Goal: Check status: Check status

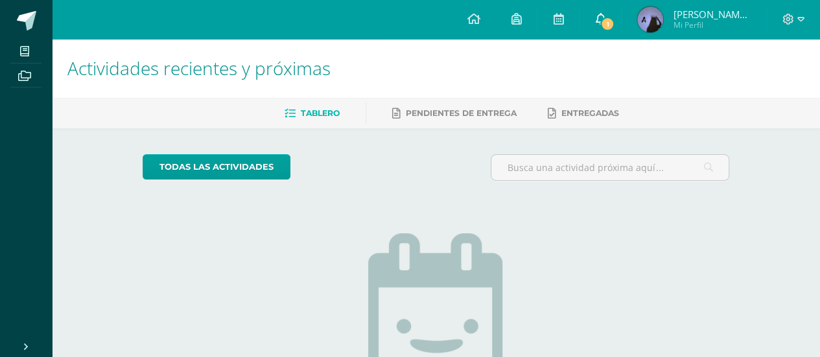
click at [609, 21] on span "1" at bounding box center [607, 24] width 14 height 14
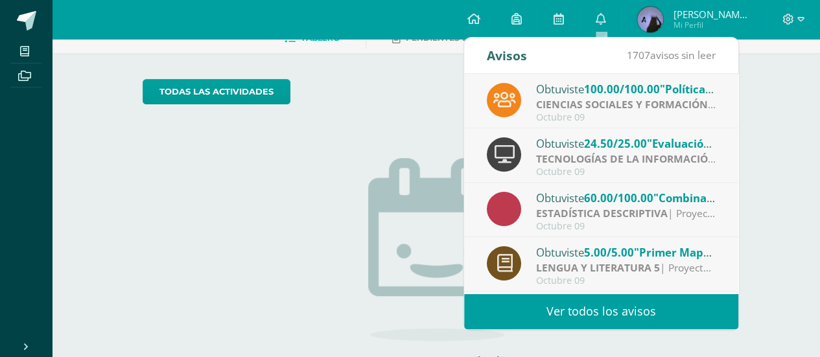
click at [660, 24] on img at bounding box center [650, 19] width 26 height 26
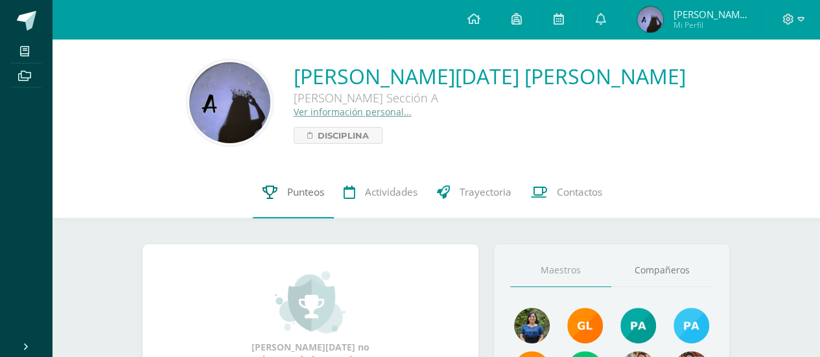
click at [310, 189] on span "Punteos" at bounding box center [305, 192] width 37 height 14
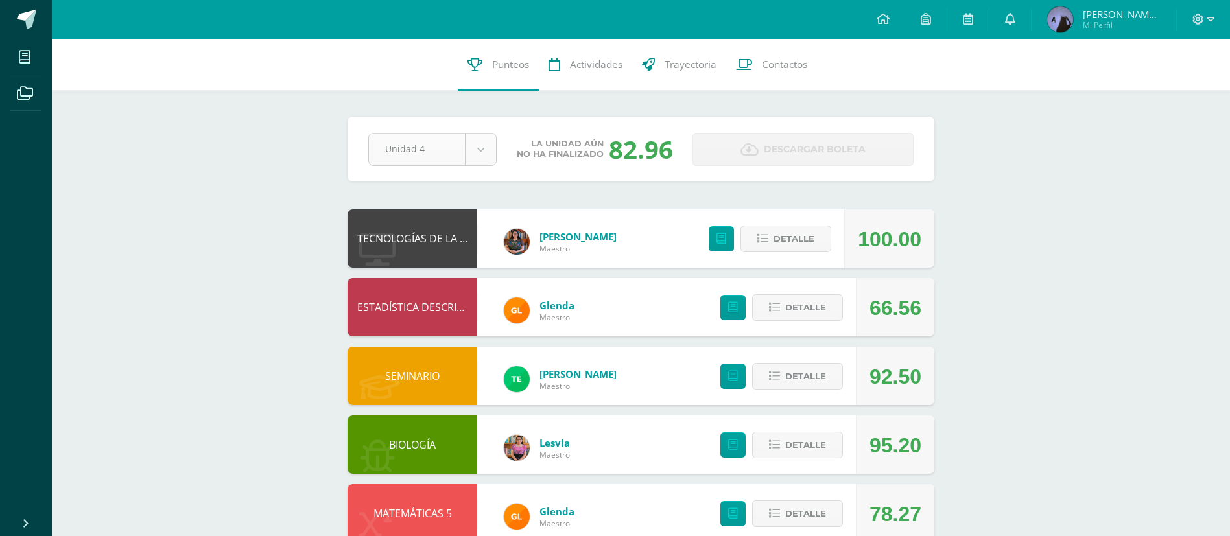
click at [486, 157] on body "Mis cursos Archivos Cerrar panel BIOLOGÍA [PERSON_NAME] "Sección A" CIENCIAS SO…" at bounding box center [615, 421] width 1230 height 843
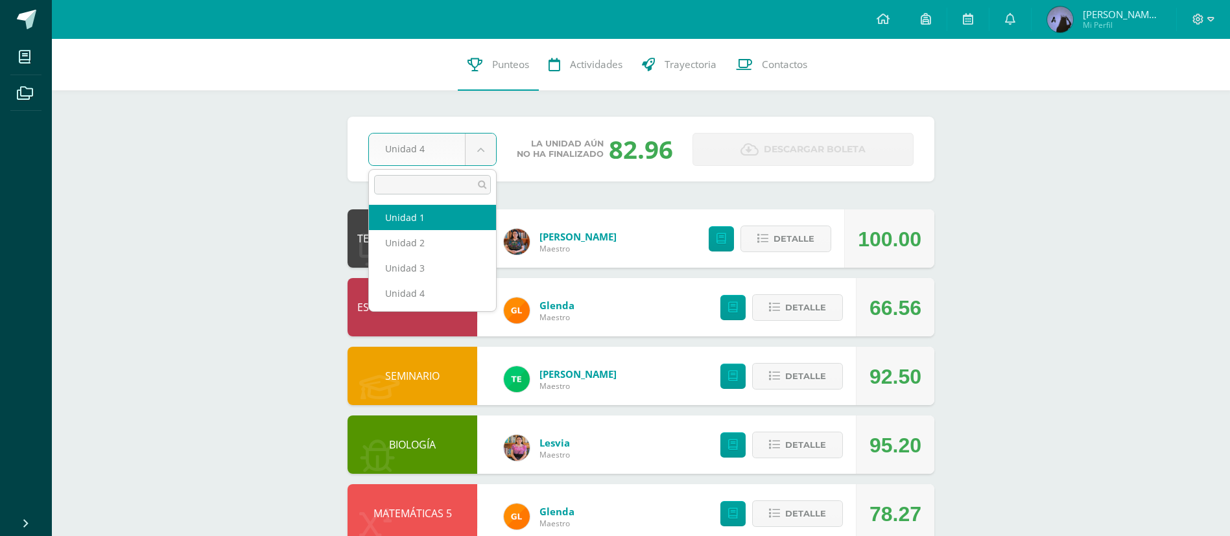
select select "Unidad 1"
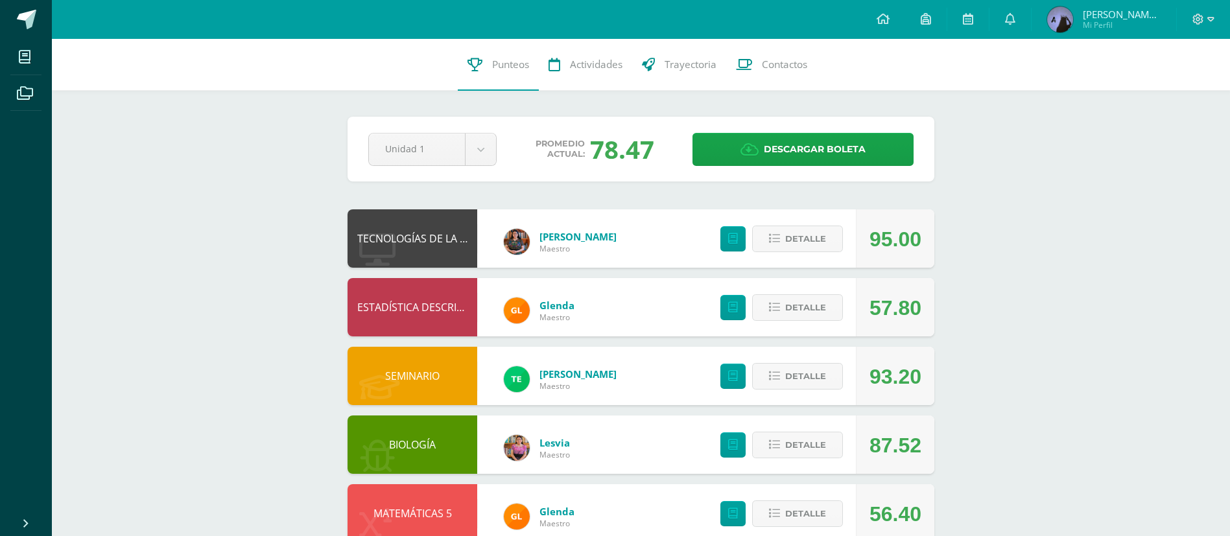
click at [669, 224] on div "TECNOLOGÍAS DE LA INFORMACIÓN Y LA COMUNICACIÓN 5 Alexandra Bulux Maestro 95.00…" at bounding box center [640, 238] width 587 height 58
drag, startPoint x: 499, startPoint y: 141, endPoint x: 489, endPoint y: 145, distance: 11.3
click at [489, 145] on div "Unidad 1 Unidad 1 Unidad 2 Unidad 3 Unidad 4" at bounding box center [432, 149] width 139 height 33
click at [489, 145] on body "Mis cursos Archivos Cerrar panel BIOLOGÍA Quinto Bachillerato "Sección A" CIENC…" at bounding box center [615, 421] width 1230 height 843
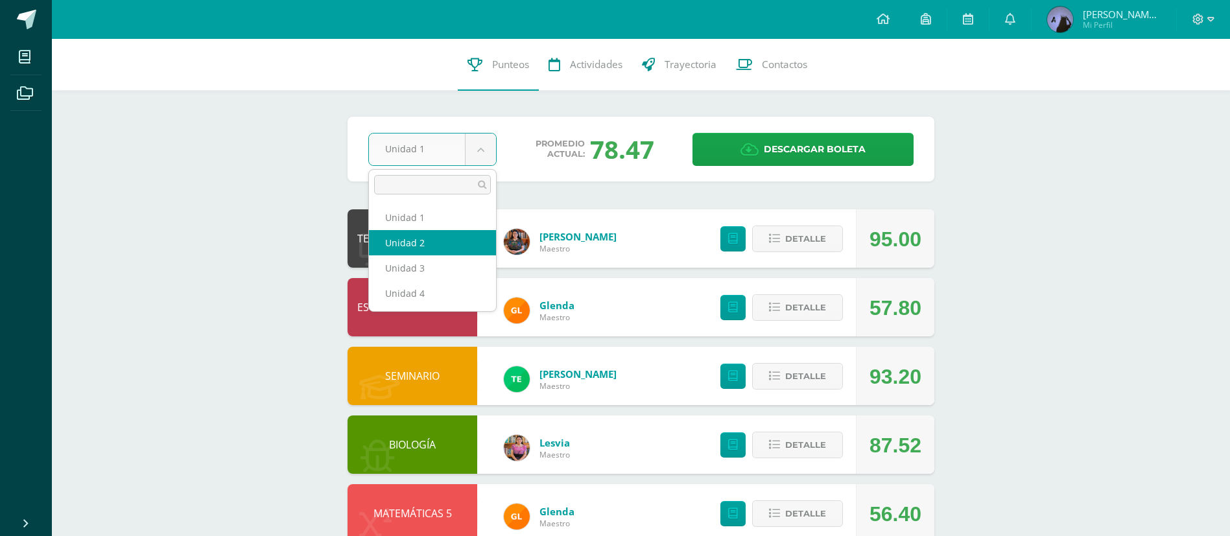
select select "Unidad 2"
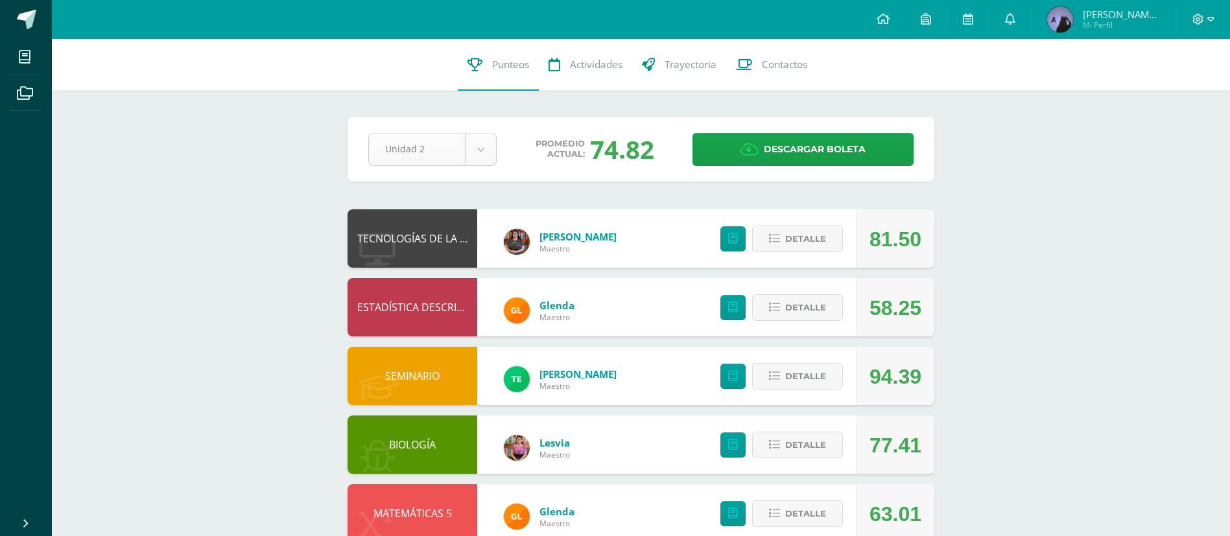
click at [487, 146] on body "Mis cursos Archivos Cerrar panel BIOLOGÍA [PERSON_NAME] "Sección A" CIENCIAS SO…" at bounding box center [615, 421] width 1230 height 843
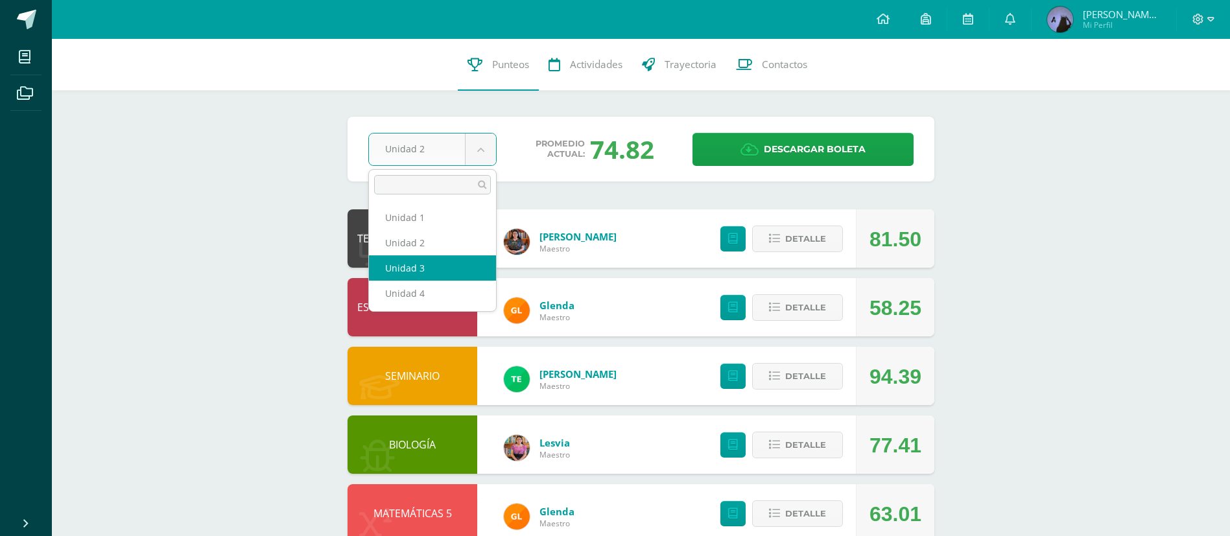
select select "Unidad 3"
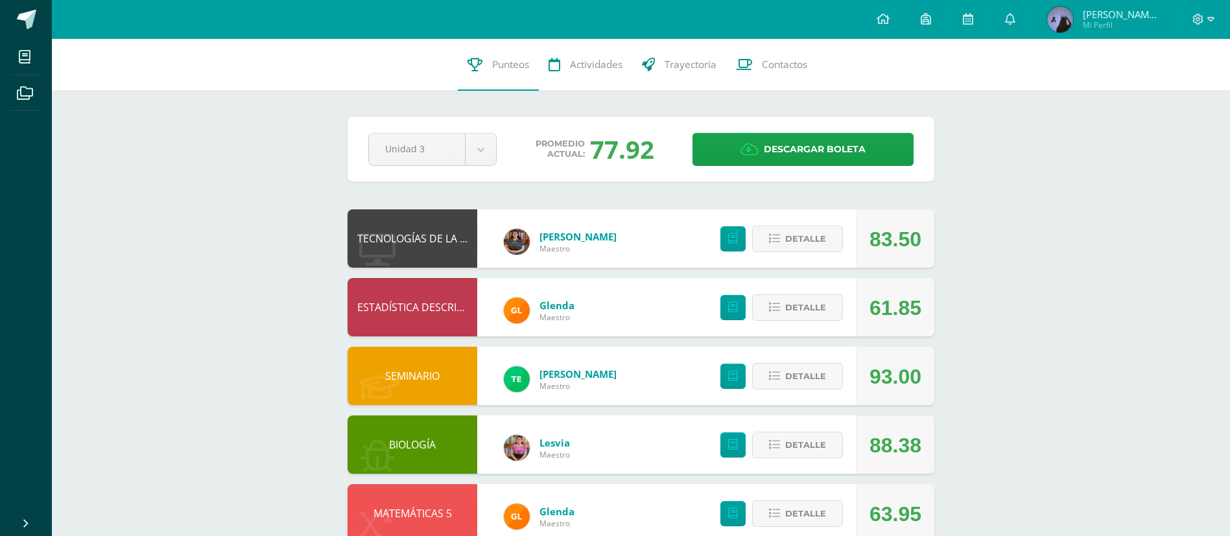
click at [632, 154] on div "77.92" at bounding box center [622, 149] width 64 height 34
click at [609, 151] on div "77.92" at bounding box center [622, 149] width 64 height 34
click at [573, 154] on span "Promedio actual:" at bounding box center [559, 149] width 49 height 21
click at [492, 148] on body "Mis cursos Archivos Cerrar panel BIOLOGÍA [PERSON_NAME] "Sección A" CIENCIAS SO…" at bounding box center [615, 421] width 1230 height 843
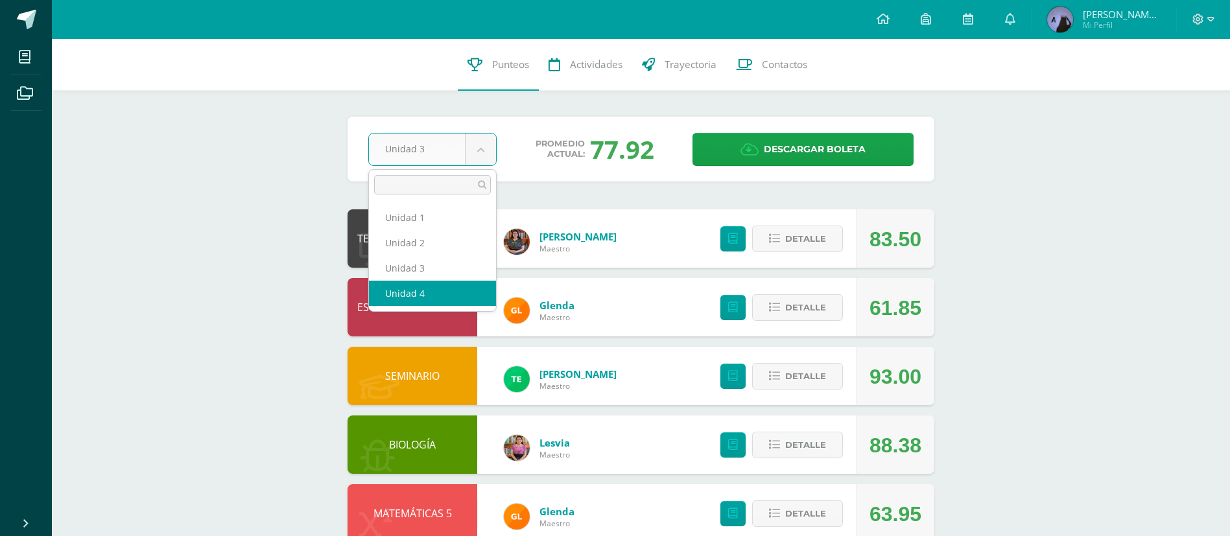
select select "Unidad 4"
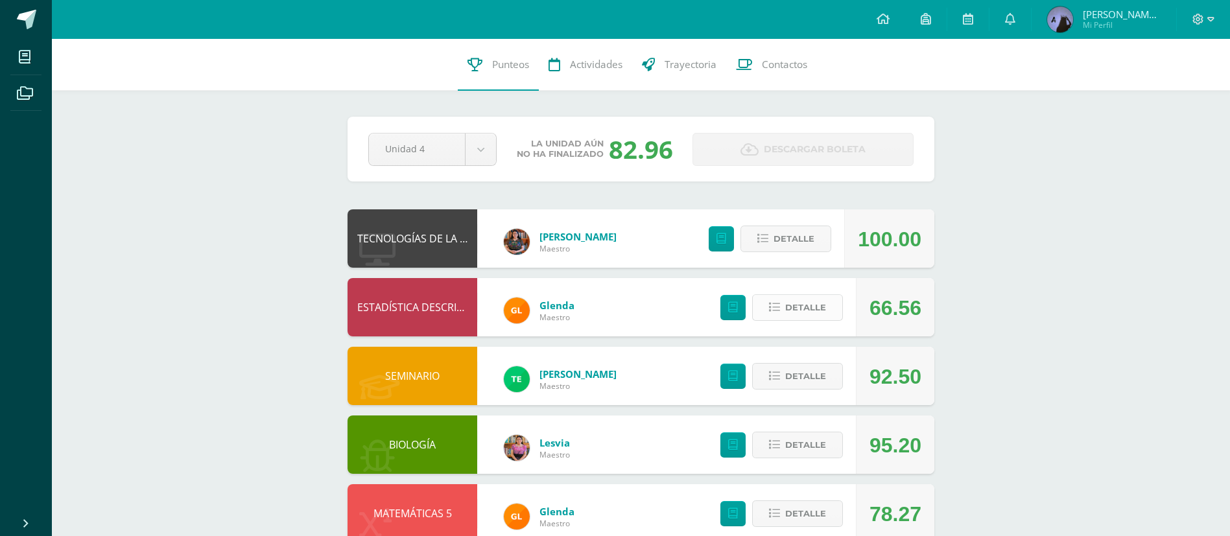
click at [814, 301] on span "Detalle" at bounding box center [805, 308] width 41 height 24
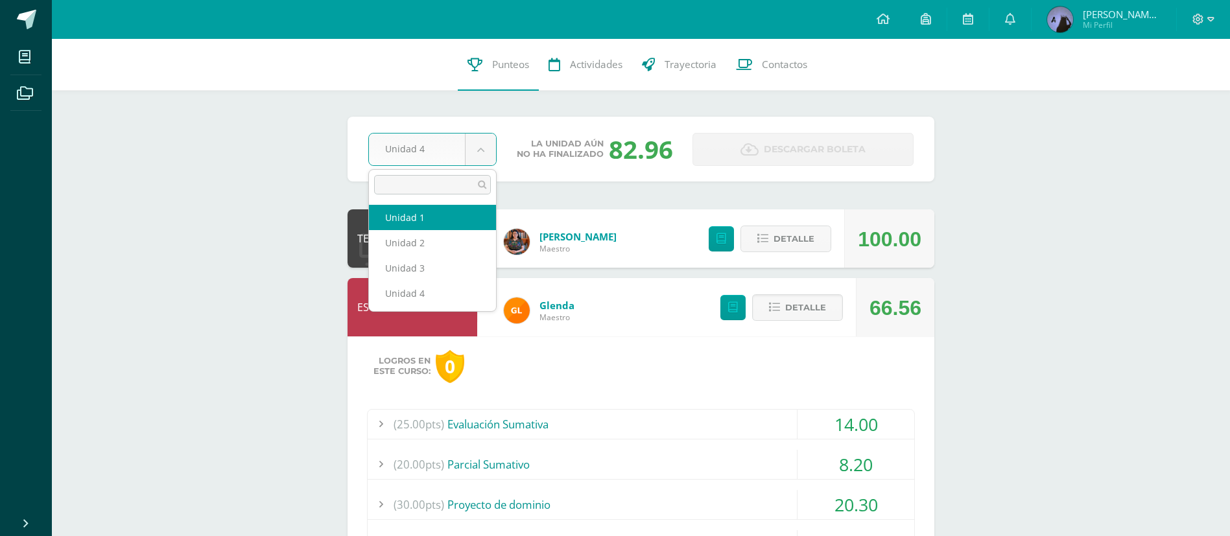
select select "Unidad 1"
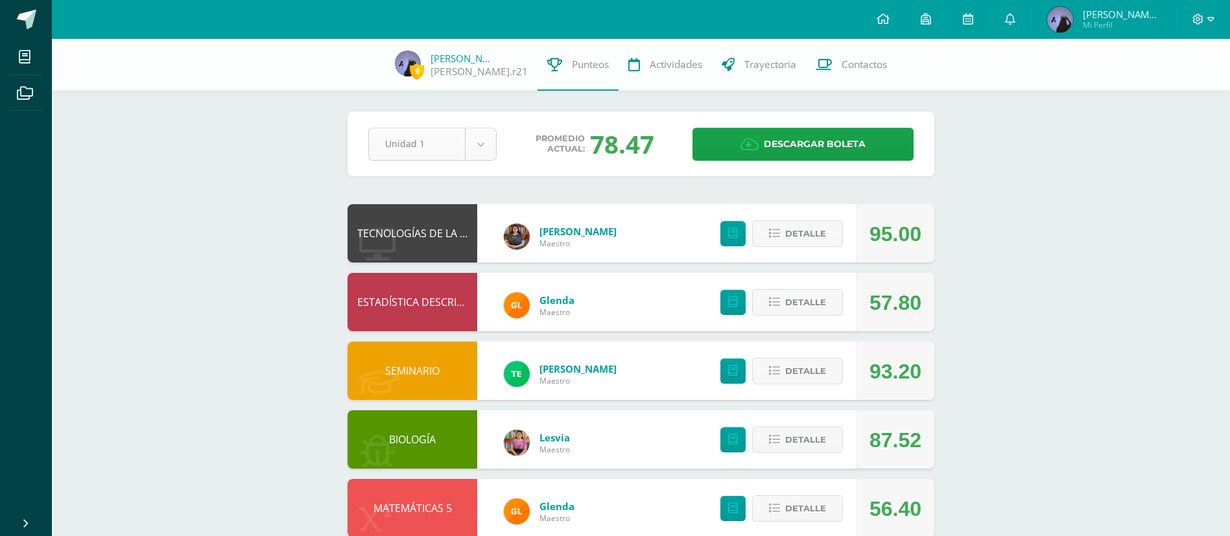
click at [480, 141] on body "Mis cursos Archivos Cerrar panel BIOLOGÍA [PERSON_NAME] "Sección A" CIENCIAS SO…" at bounding box center [615, 419] width 1230 height 838
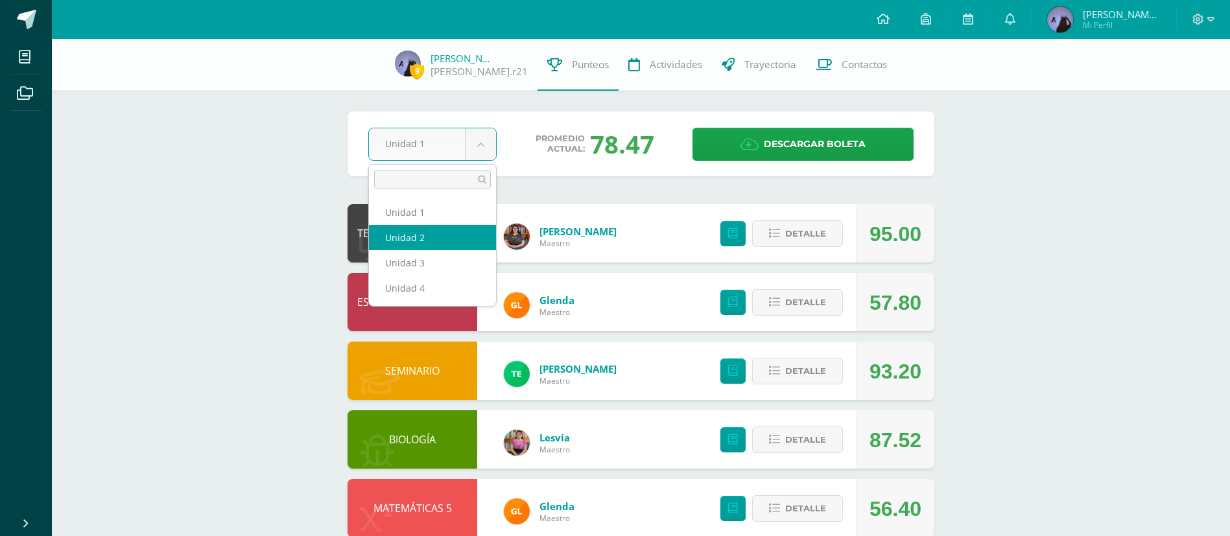
select select "Unidad 2"
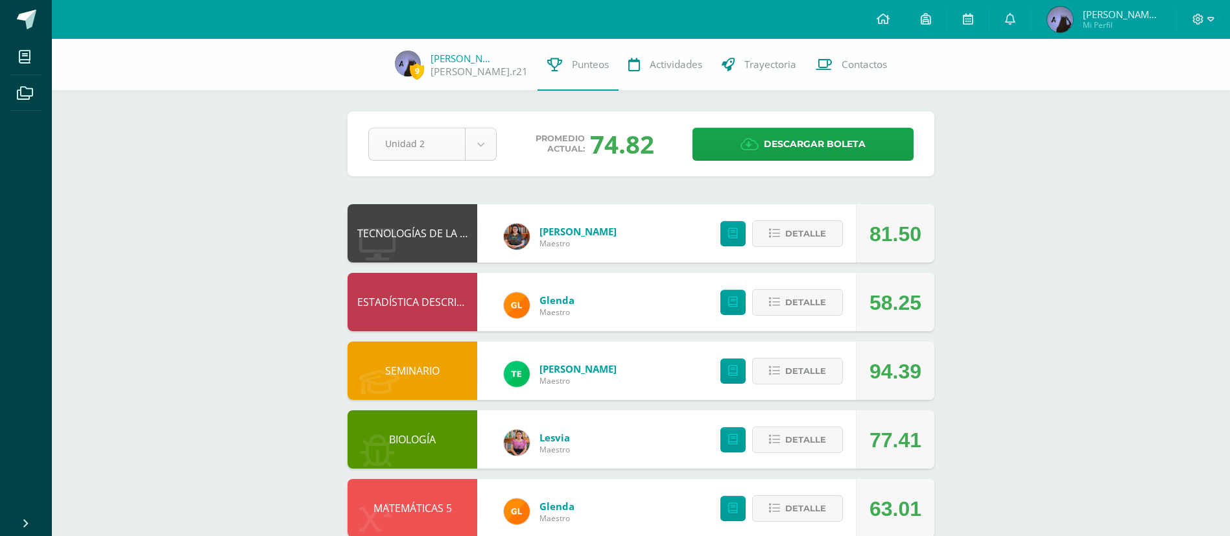
click at [477, 146] on body "Mis cursos Archivos Cerrar panel BIOLOGÍA [PERSON_NAME] "Sección A" CIENCIAS SO…" at bounding box center [615, 419] width 1230 height 838
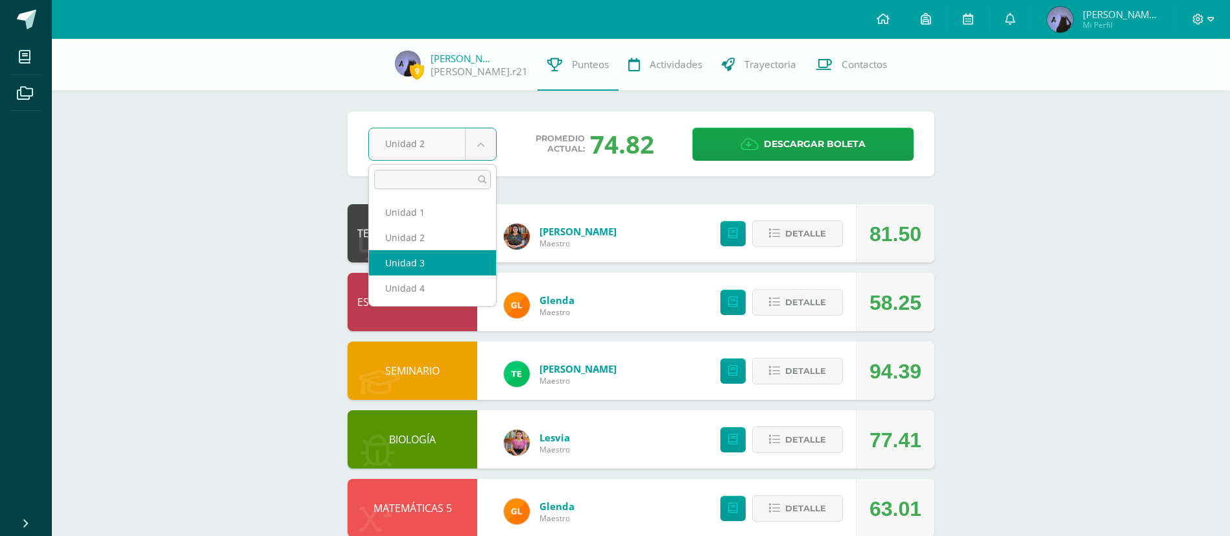
select select "Unidad 3"
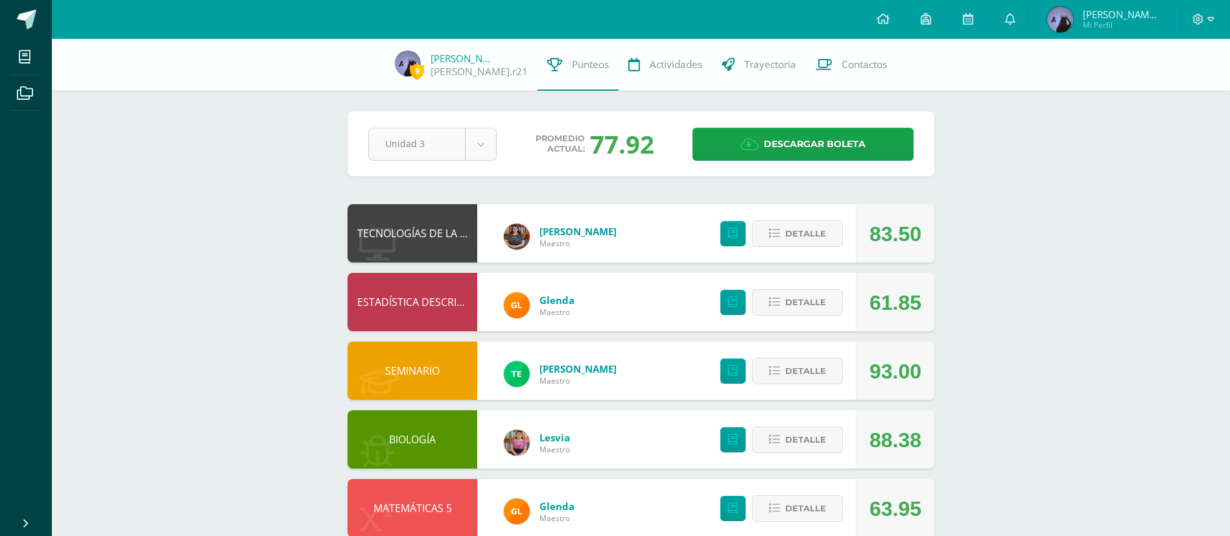
click at [486, 143] on body "Mis cursos Archivos Cerrar panel BIOLOGÍA [PERSON_NAME] "Sección A" CIENCIAS SO…" at bounding box center [615, 419] width 1230 height 838
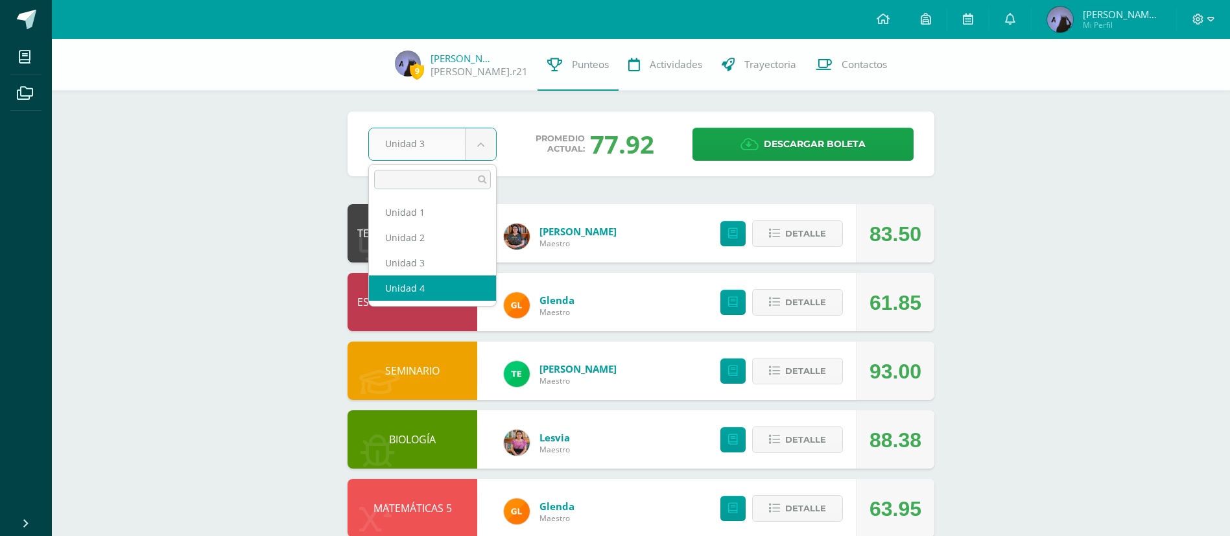
select select "Unidad 4"
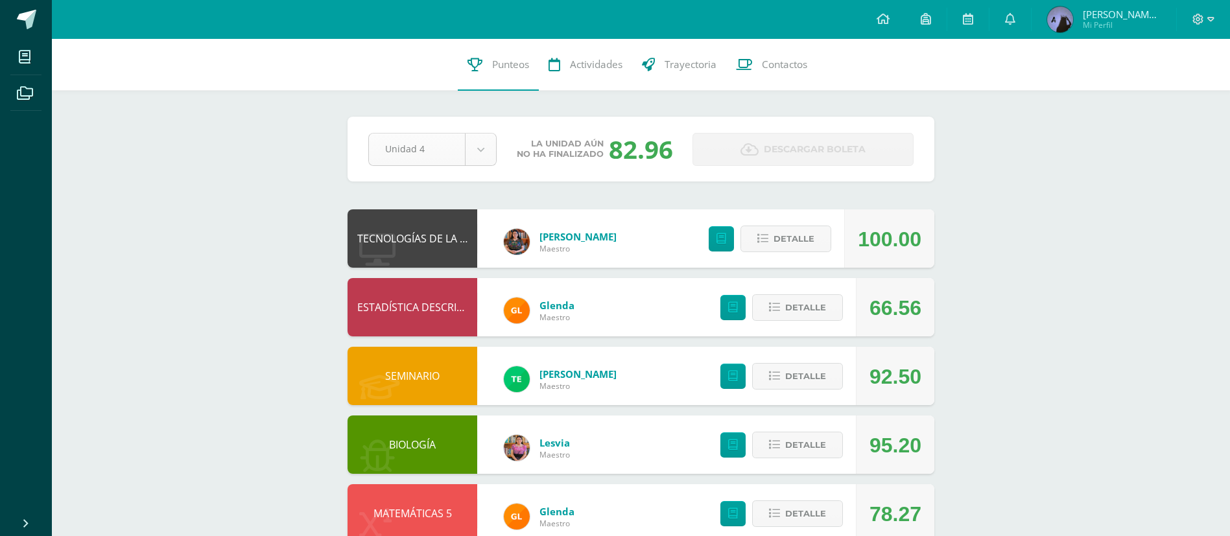
click at [472, 139] on body "Mis cursos Archivos Cerrar panel BIOLOGÍA [PERSON_NAME] "Sección A" CIENCIAS SO…" at bounding box center [615, 421] width 1230 height 843
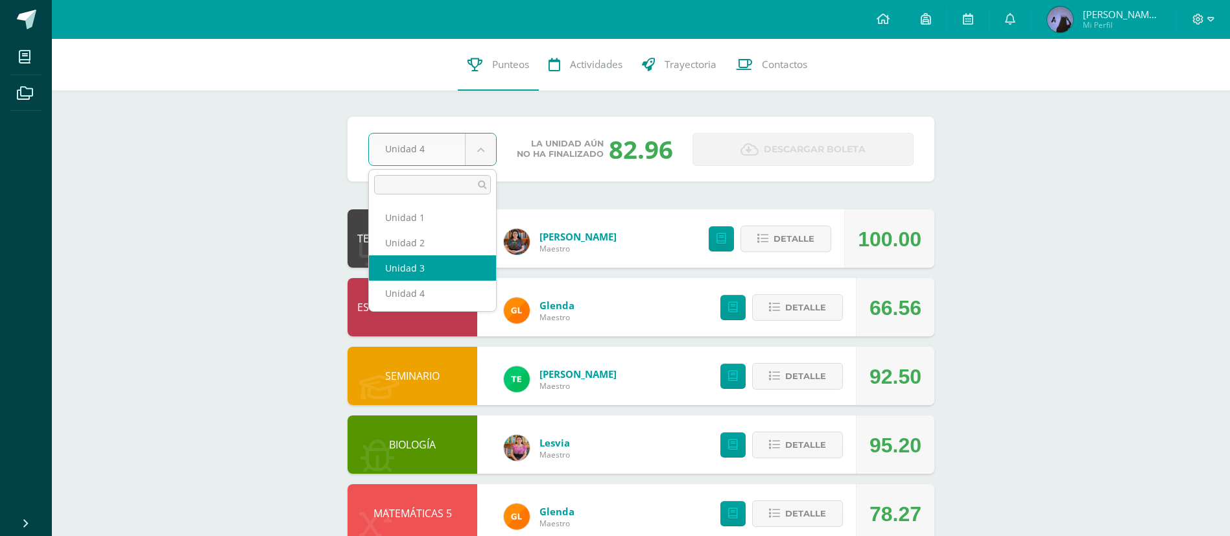
select select "Unidad 3"
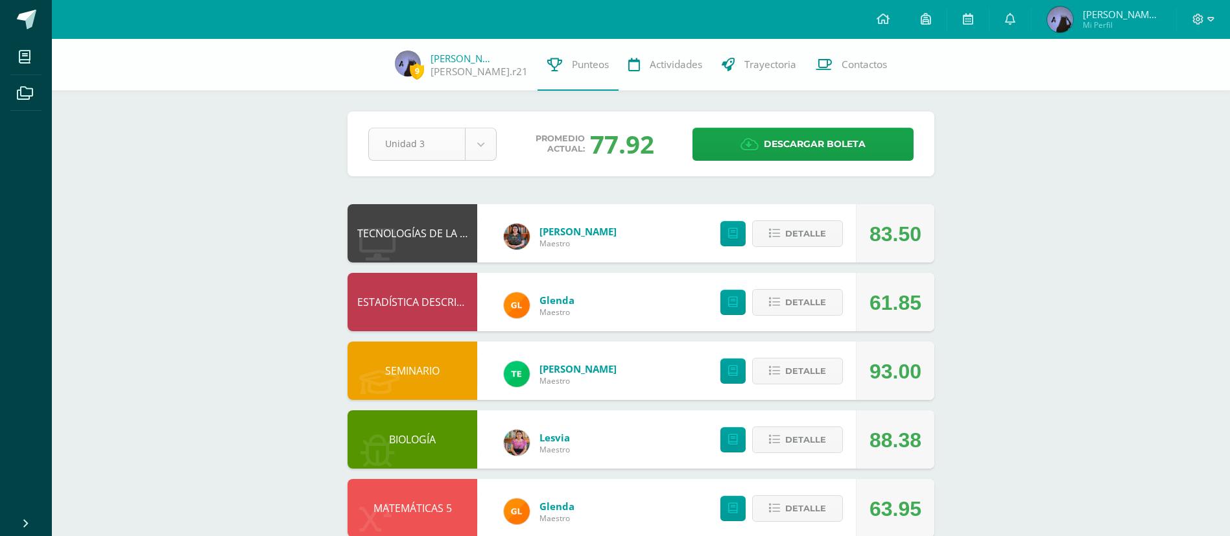
click at [471, 139] on body "Mis cursos Archivos Cerrar panel BIOLOGÍA [PERSON_NAME] "Sección A" CIENCIAS SO…" at bounding box center [615, 419] width 1230 height 838
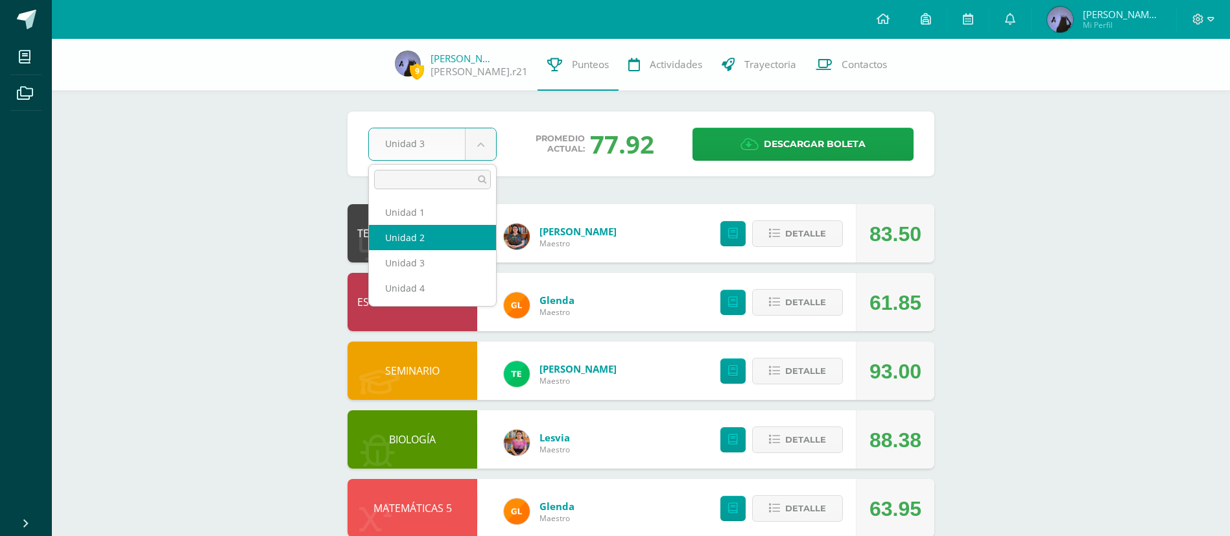
select select "Unidad 2"
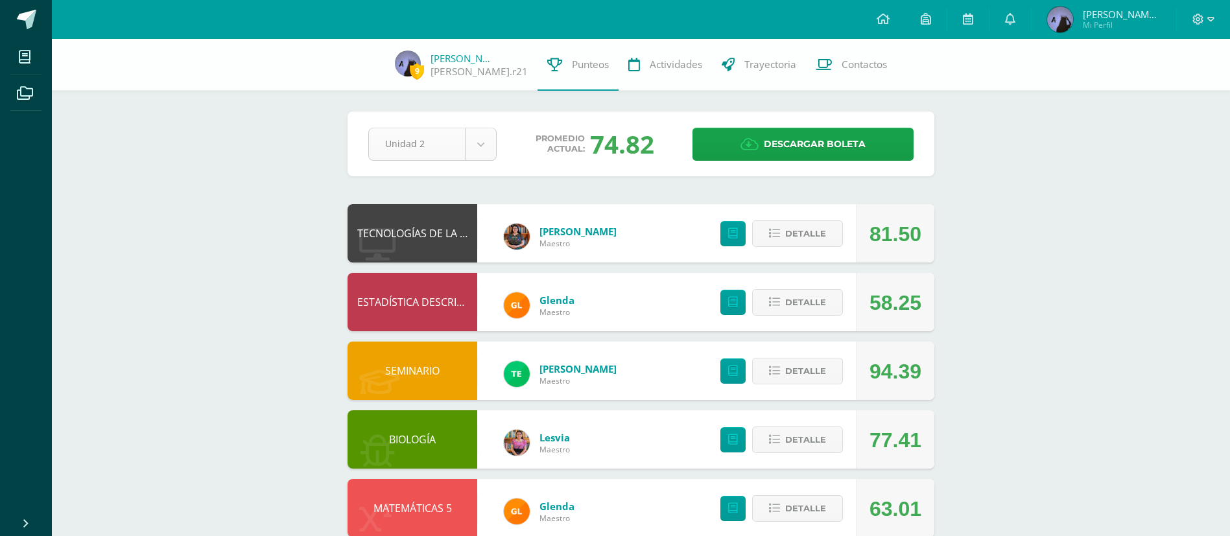
click at [491, 146] on body "Mis cursos Archivos Cerrar panel BIOLOGÍA [PERSON_NAME] "Sección A" CIENCIAS SO…" at bounding box center [615, 419] width 1230 height 838
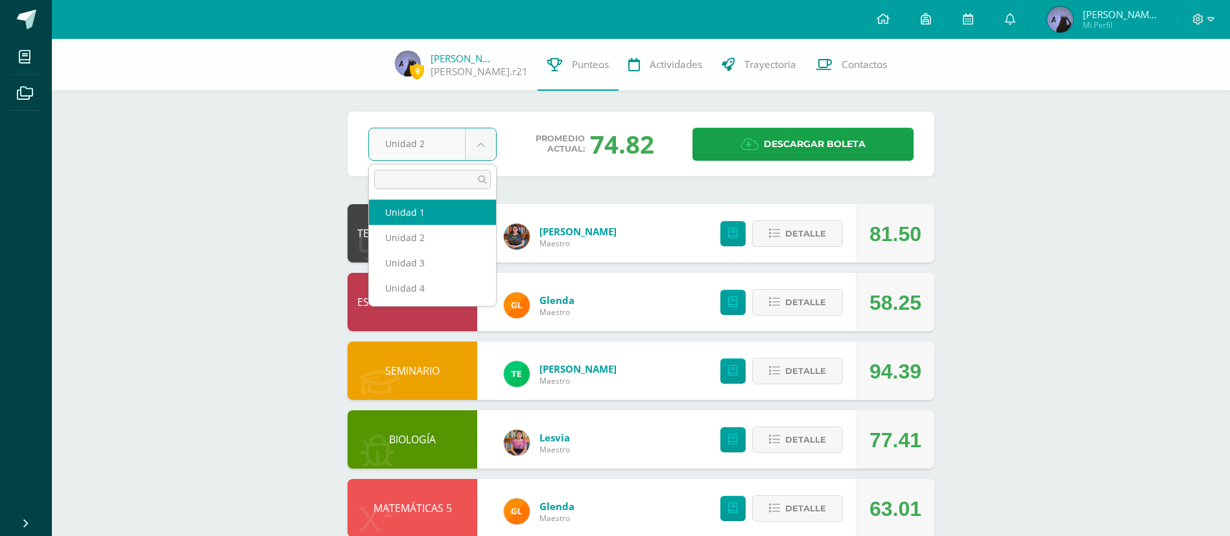
select select "Unidad 1"
